Goal: Information Seeking & Learning: Understand process/instructions

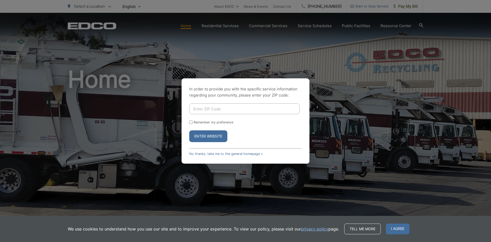
click at [212, 107] on input "Enter ZIP Code" at bounding box center [244, 108] width 110 height 11
type input "92120"
click at [189, 130] on button "Enter Website" at bounding box center [208, 136] width 38 height 12
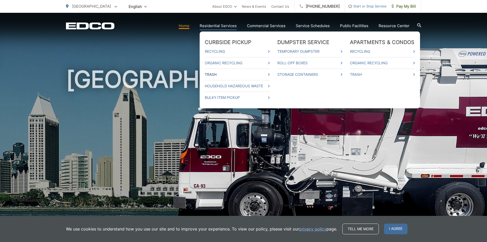
click at [218, 74] on link "Trash" at bounding box center [237, 74] width 65 height 6
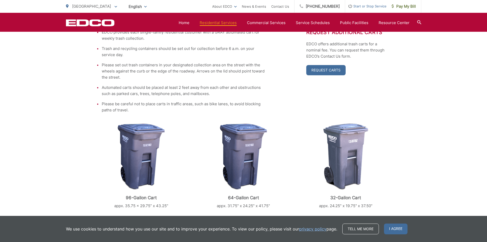
scroll to position [102, 0]
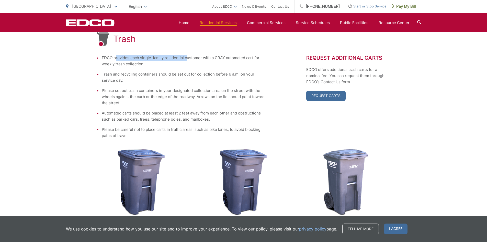
drag, startPoint x: 116, startPoint y: 58, endPoint x: 186, endPoint y: 58, distance: 69.8
click at [186, 58] on li "EDCO provides each single-family residential customer with a GRAY automated car…" at bounding box center [184, 61] width 164 height 12
click at [205, 60] on li "EDCO provides each single-family residential customer with a GRAY automated car…" at bounding box center [184, 61] width 164 height 12
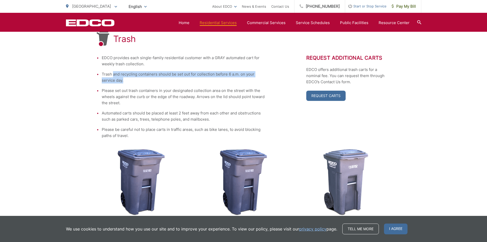
drag, startPoint x: 113, startPoint y: 76, endPoint x: 165, endPoint y: 82, distance: 52.6
click at [165, 82] on li "Trash and recycling containers should be set out for collection before 6 a.m. o…" at bounding box center [184, 77] width 164 height 12
click at [132, 82] on li "Trash and recycling containers should be set out for collection before 6 a.m. o…" at bounding box center [184, 77] width 164 height 12
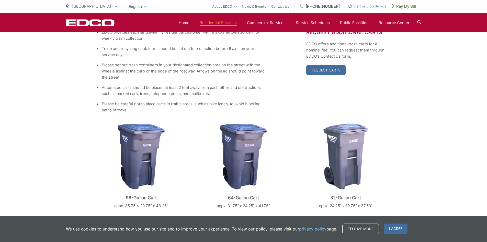
click at [120, 65] on li "Please set out trash containers in your designated collection area on the stree…" at bounding box center [184, 71] width 164 height 18
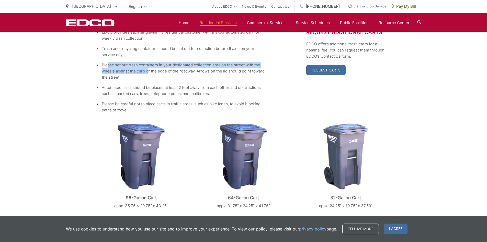
drag, startPoint x: 106, startPoint y: 65, endPoint x: 148, endPoint y: 72, distance: 42.1
click at [148, 72] on li "Please set out trash containers in your designated collection area on the stree…" at bounding box center [184, 71] width 164 height 18
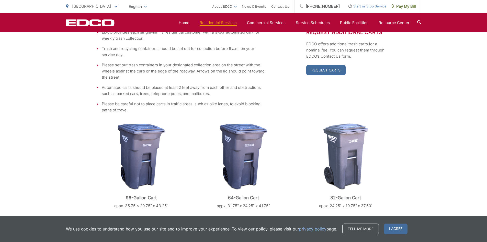
click at [144, 80] on li "Please set out trash containers in your designated collection area on the stree…" at bounding box center [184, 71] width 164 height 18
drag, startPoint x: 157, startPoint y: 90, endPoint x: 222, endPoint y: 86, distance: 65.6
click at [215, 87] on li "Automated carts should be placed at least 2 feet away from each other and obstr…" at bounding box center [184, 90] width 164 height 12
click at [225, 82] on ul "EDCO provides each single-family residential customer with a GRAY automated car…" at bounding box center [181, 71] width 169 height 84
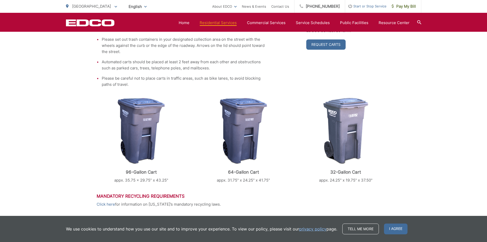
scroll to position [179, 0]
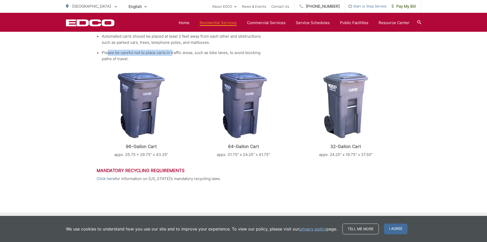
drag, startPoint x: 106, startPoint y: 52, endPoint x: 190, endPoint y: 52, distance: 83.9
click at [175, 54] on li "Please be careful not to place carts in traffic areas, such as bike lanes, to a…" at bounding box center [184, 56] width 164 height 12
click at [221, 39] on li "Automated carts should be placed at least 2 feet away from each other and obstr…" at bounding box center [184, 39] width 164 height 12
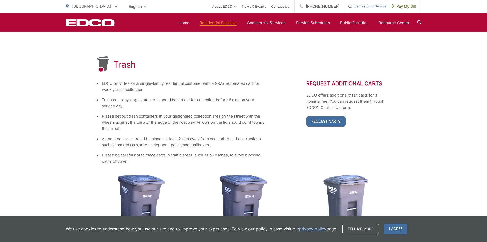
scroll to position [0, 0]
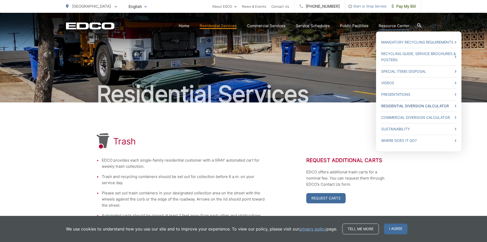
click at [400, 105] on link "Residential Diversion Calculator" at bounding box center [418, 106] width 75 height 6
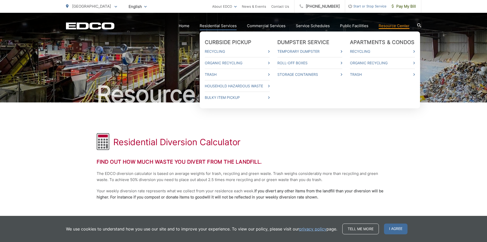
click at [224, 26] on link "Residential Services" at bounding box center [218, 26] width 37 height 6
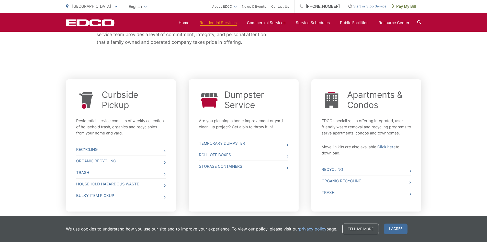
scroll to position [179, 0]
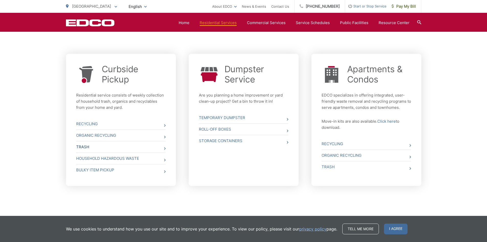
click at [86, 147] on link "Trash" at bounding box center [120, 146] width 89 height 11
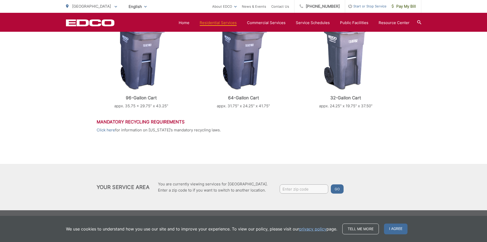
scroll to position [74, 0]
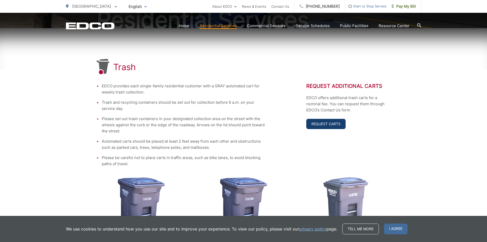
click at [324, 125] on link "Request Carts" at bounding box center [325, 124] width 39 height 10
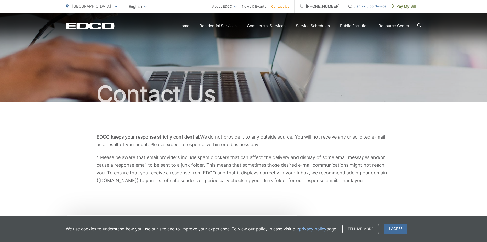
drag, startPoint x: 58, startPoint y: 166, endPoint x: 77, endPoint y: 21, distance: 146.1
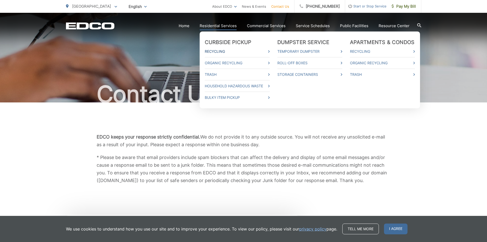
click at [226, 51] on link "Recycling" at bounding box center [237, 51] width 65 height 6
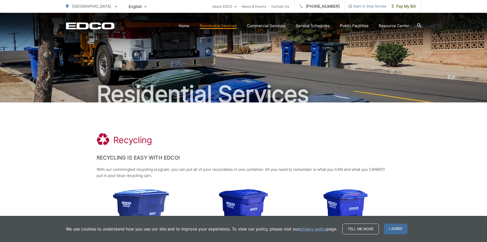
drag, startPoint x: 79, startPoint y: 172, endPoint x: 96, endPoint y: 83, distance: 91.3
